Goal: Task Accomplishment & Management: Manage account settings

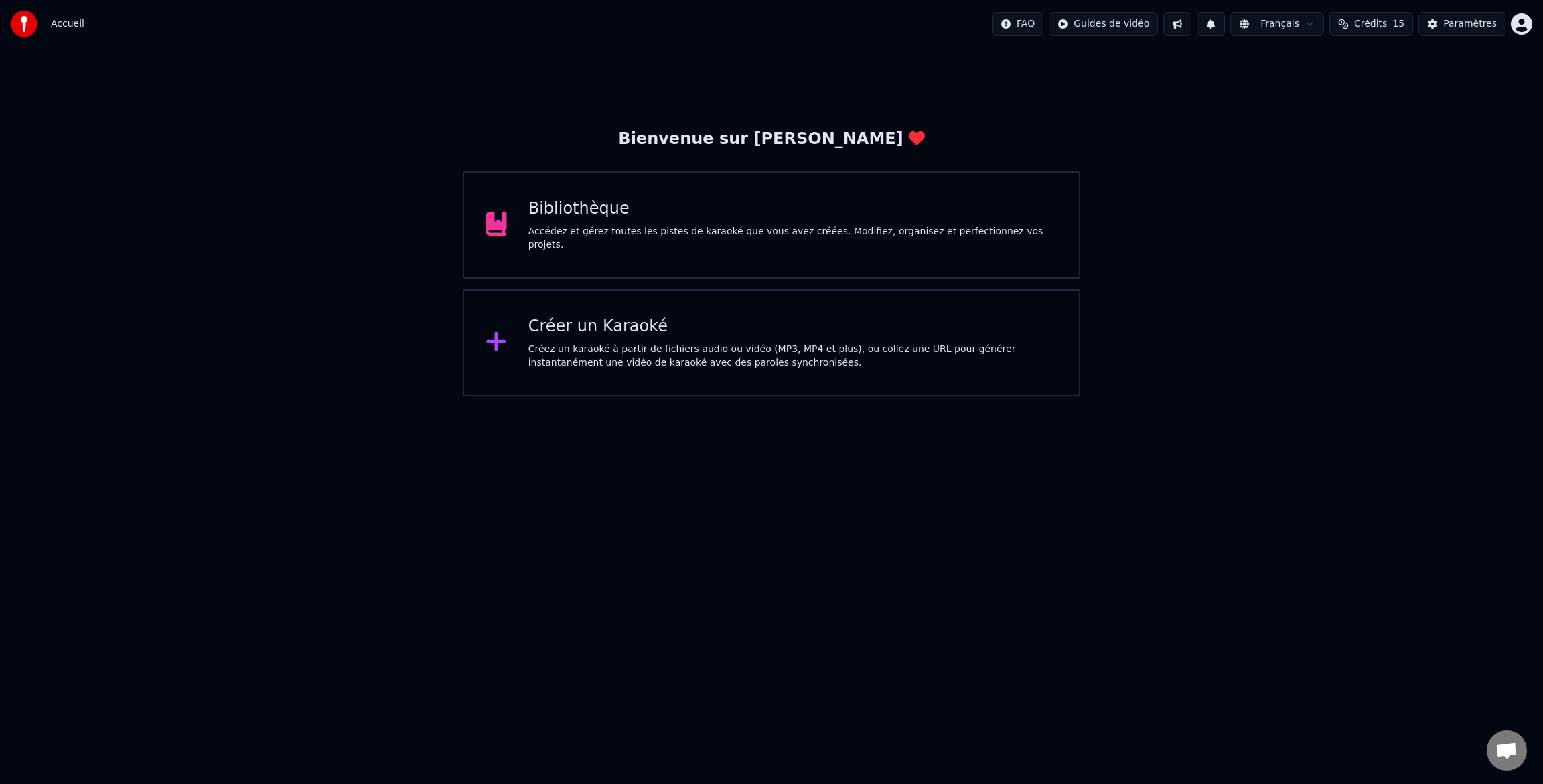
click at [580, 330] on div "Créer un Karaoké" at bounding box center [792, 327] width 529 height 22
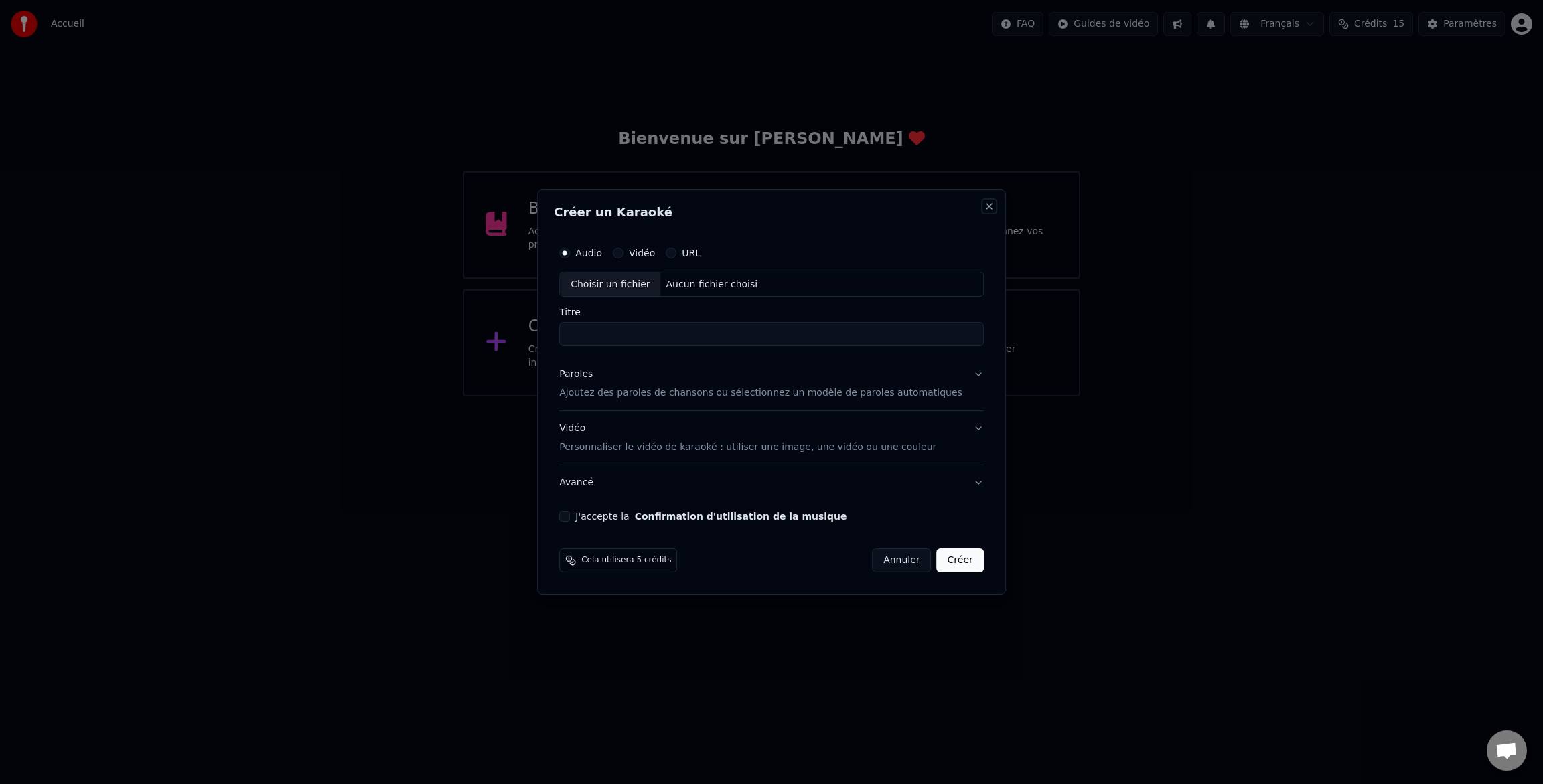
click at [984, 207] on button "Close" at bounding box center [989, 206] width 11 height 11
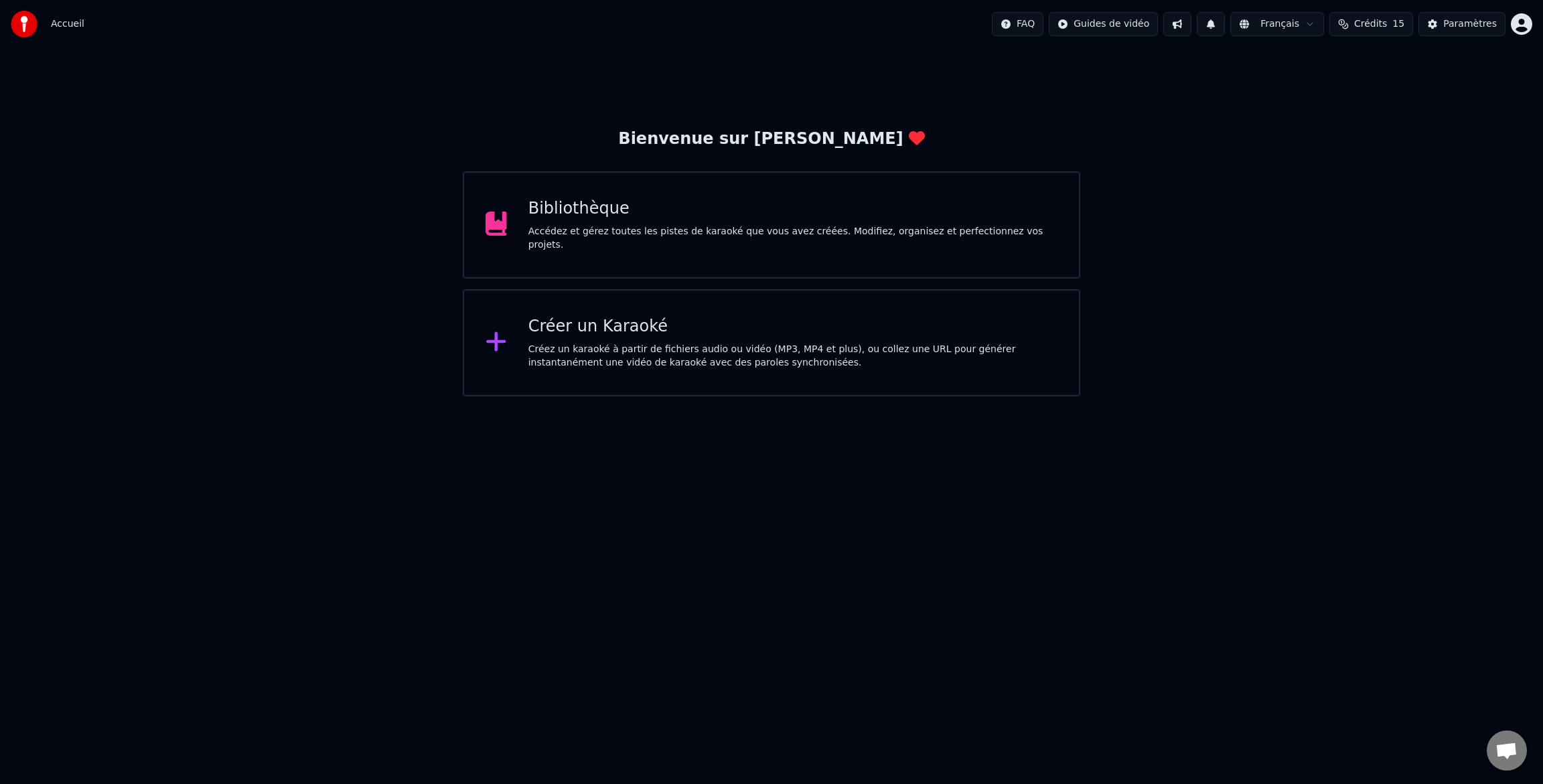
click at [1527, 30] on html "Accueil FAQ Guides de vidéo Français Crédits 15 Paramètres Bienvenue sur Youka …" at bounding box center [772, 198] width 1543 height 396
click at [1434, 80] on span "Facturation" at bounding box center [1438, 86] width 53 height 13
click at [1474, 28] on div "Paramètres" at bounding box center [1470, 23] width 54 height 13
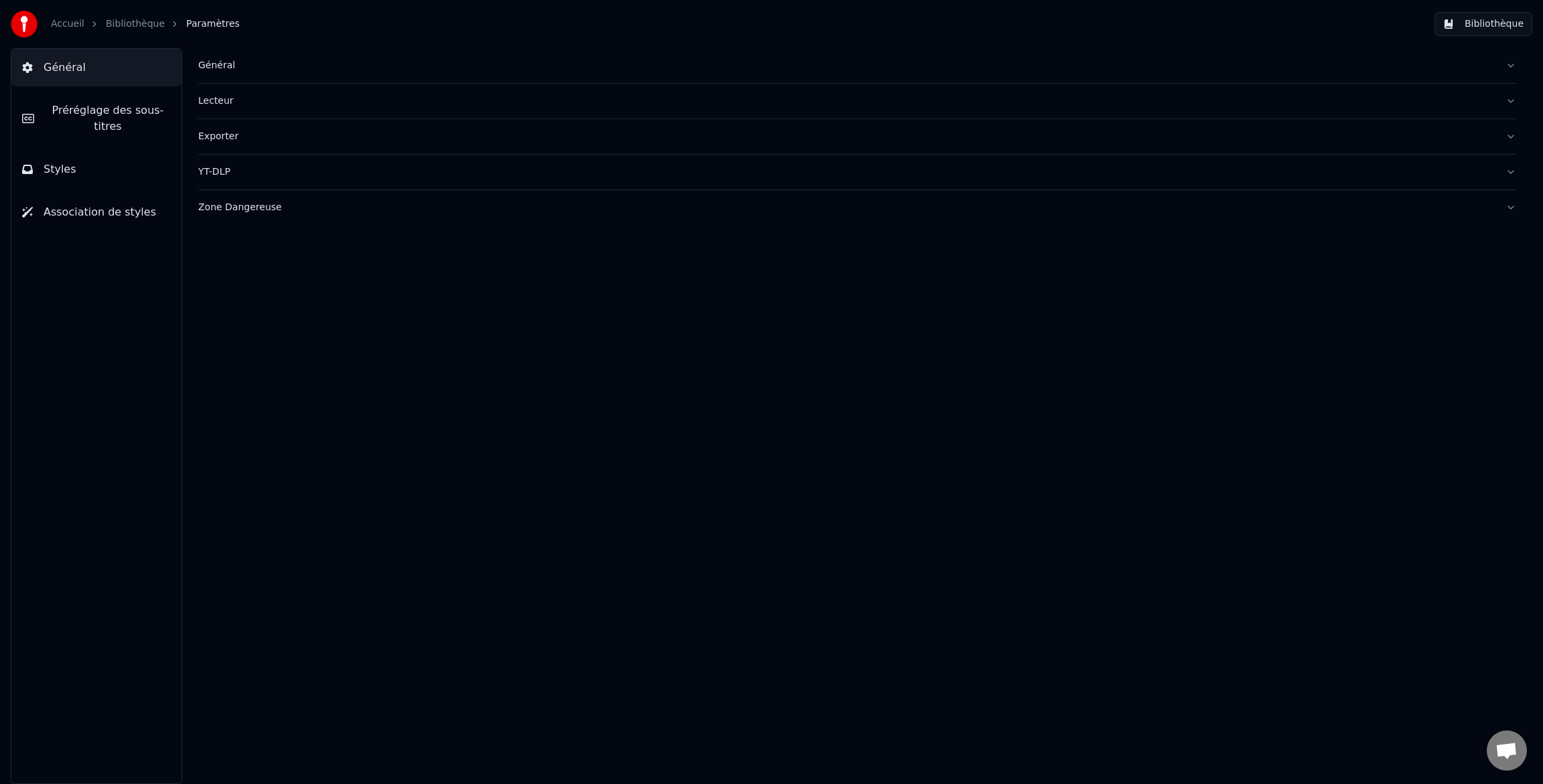
click at [63, 23] on link "Accueil" at bounding box center [68, 23] width 34 height 13
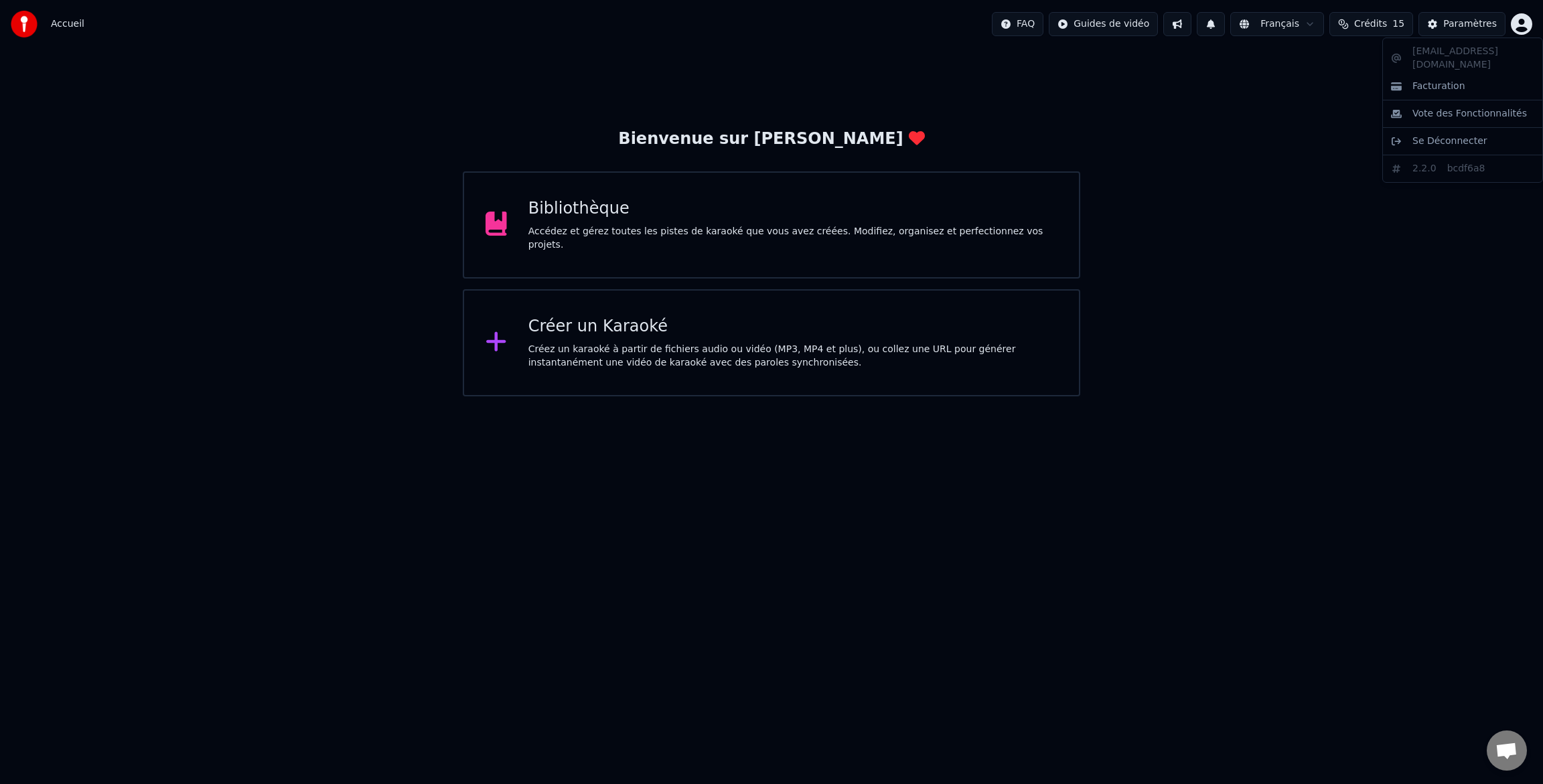
click at [1529, 26] on html "Accueil FAQ Guides de vidéo Français Crédits 15 Paramètres Bienvenue sur Youka …" at bounding box center [772, 198] width 1543 height 396
click at [1436, 80] on span "Facturation" at bounding box center [1438, 86] width 53 height 13
click at [1519, 28] on html "Accueil FAQ Guides de vidéo Français Crédits 15 Paramètres Bienvenue sur Youka …" at bounding box center [772, 198] width 1543 height 396
click at [1447, 134] on span "Se Déconnecter" at bounding box center [1449, 140] width 75 height 13
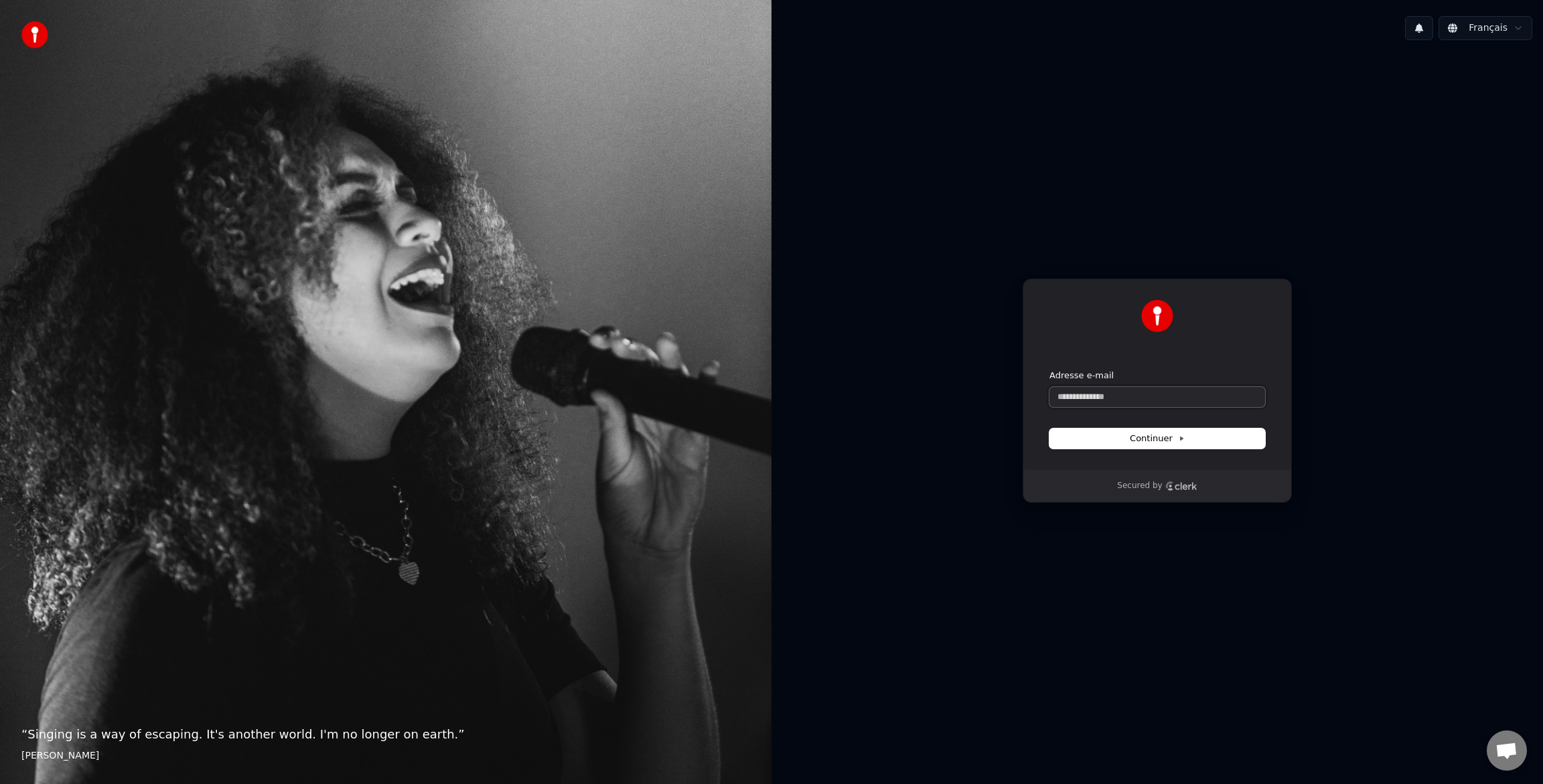
click at [1110, 398] on input "Adresse e-mail" at bounding box center [1157, 397] width 216 height 20
click at [1180, 434] on span "Continuer" at bounding box center [1157, 439] width 55 height 12
type input "**********"
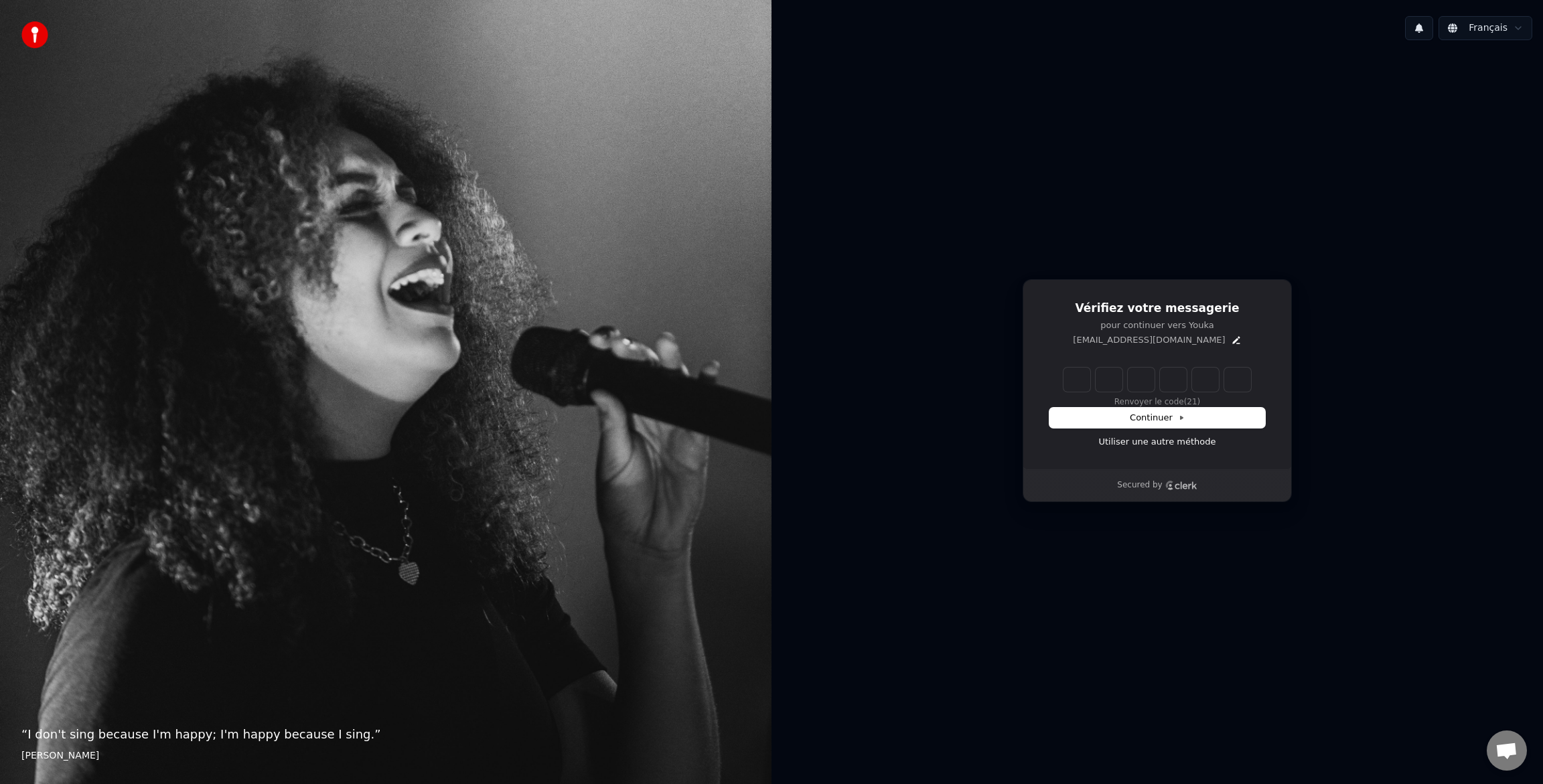
click at [1084, 384] on input "Enter verification code" at bounding box center [1157, 379] width 187 height 24
type input "******"
